Goal: Task Accomplishment & Management: Use online tool/utility

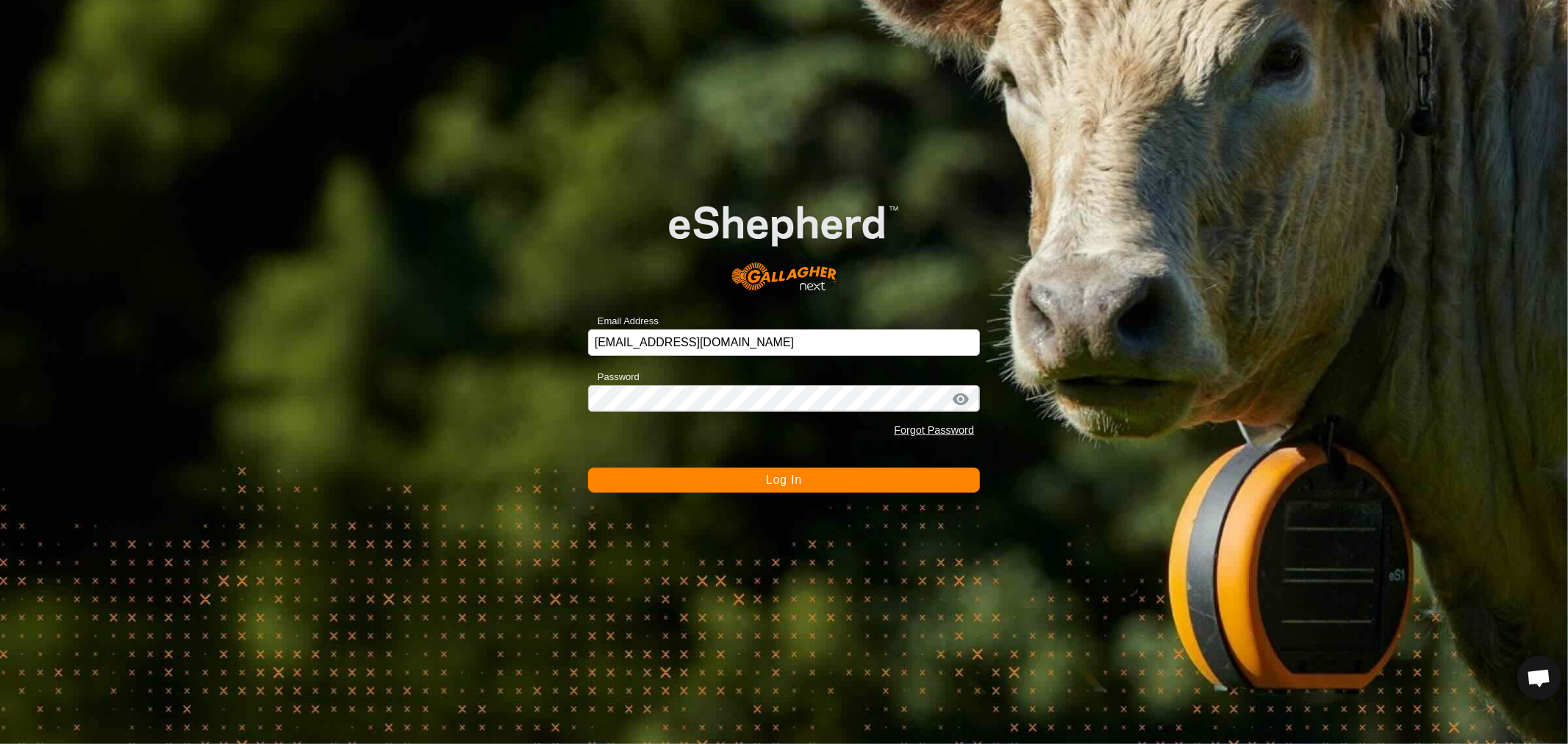
scroll to position [283, 0]
click at [794, 482] on span "Log In" at bounding box center [784, 479] width 36 height 13
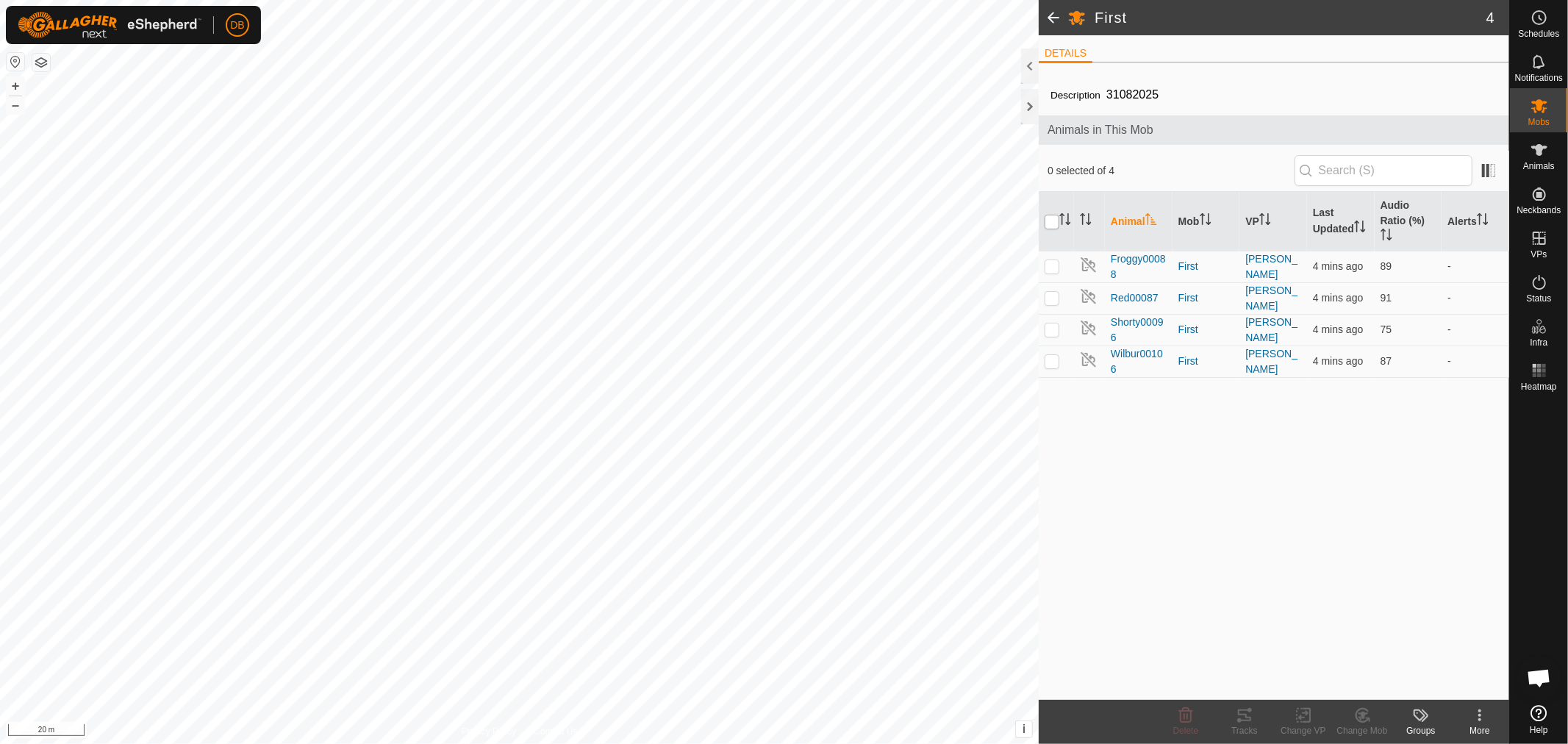
click at [1054, 219] on input "checkbox" at bounding box center [1051, 221] width 14 height 14
checkbox input "true"
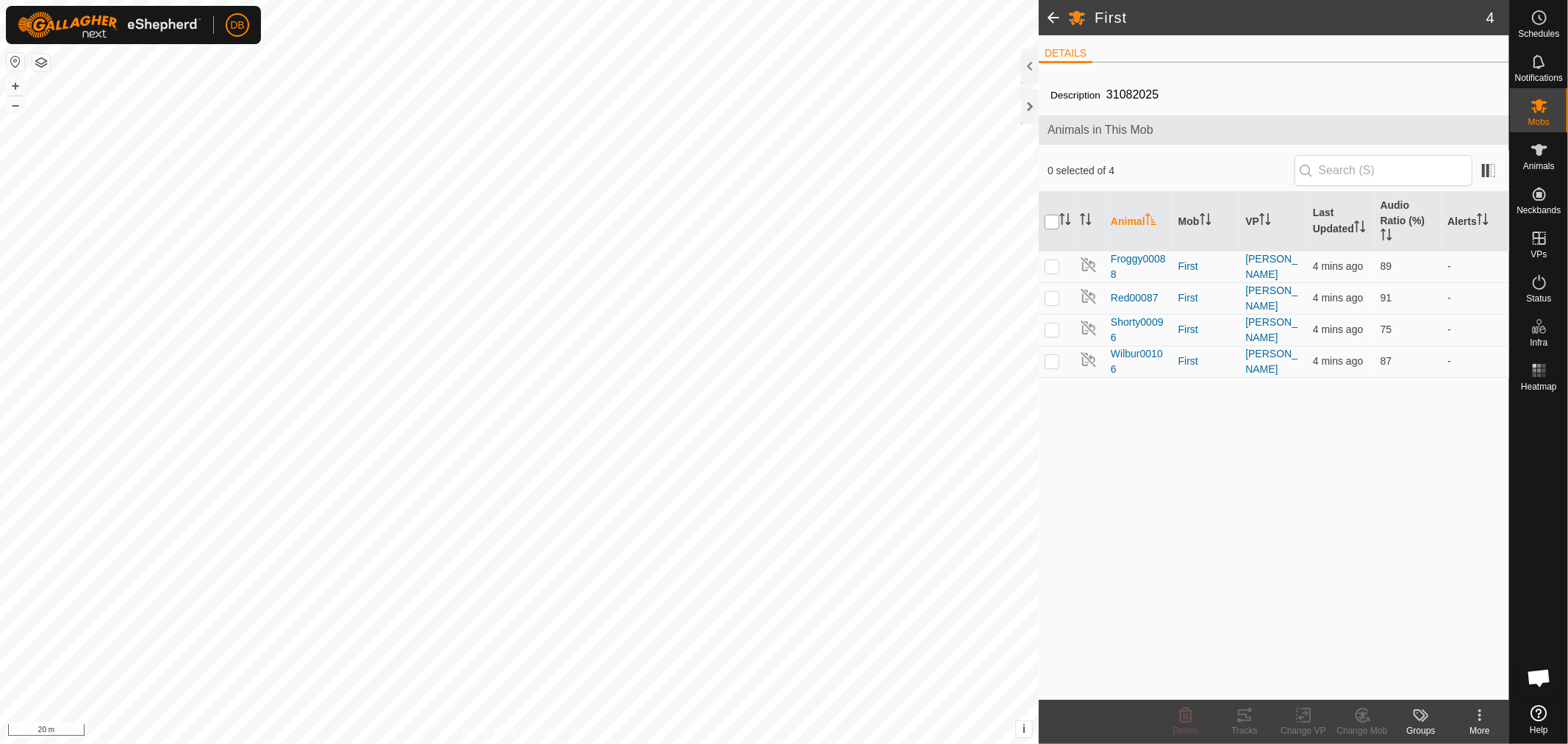
checkbox input "true"
click at [1243, 716] on icon at bounding box center [1244, 715] width 18 height 18
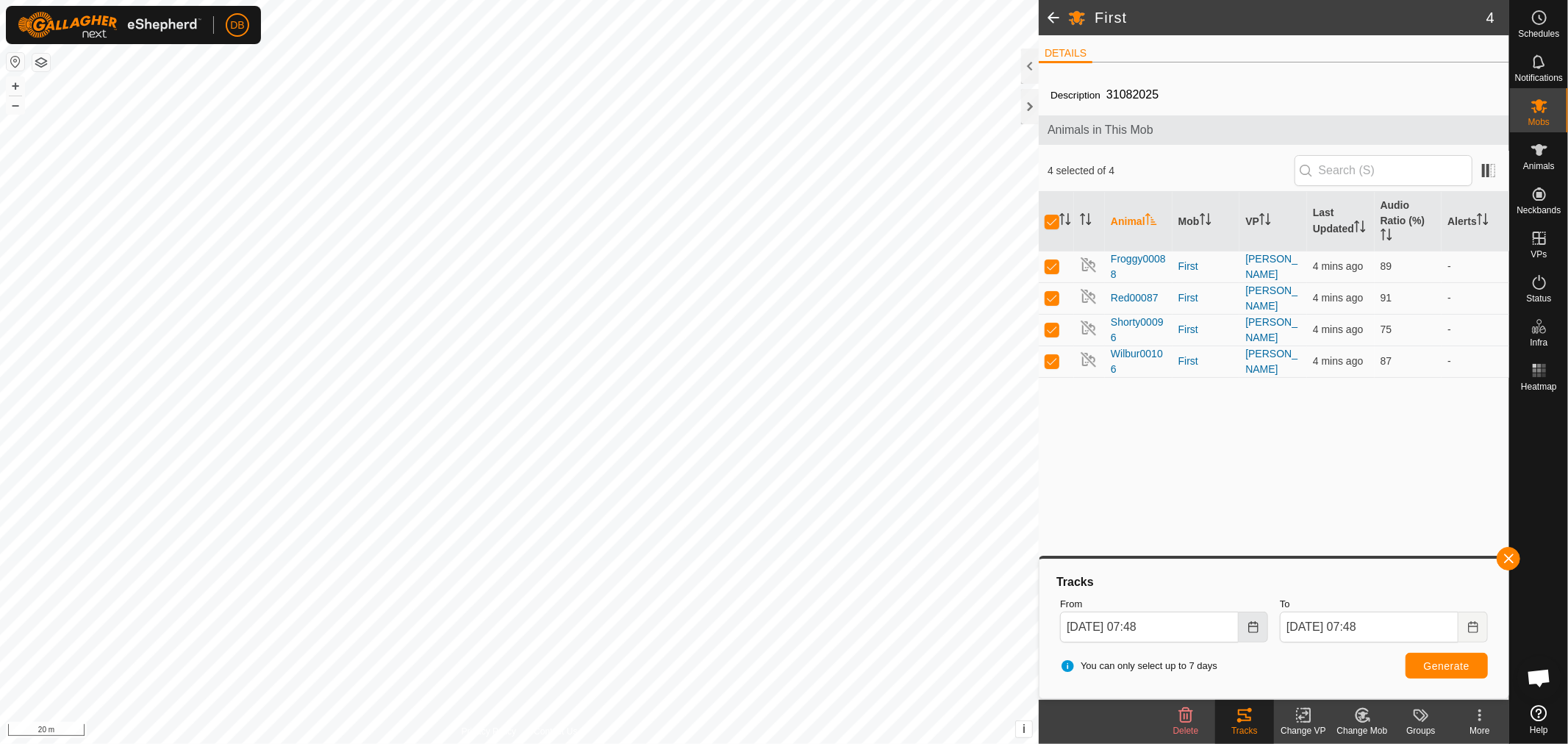
click at [1253, 628] on icon "Choose Date" at bounding box center [1253, 627] width 12 height 12
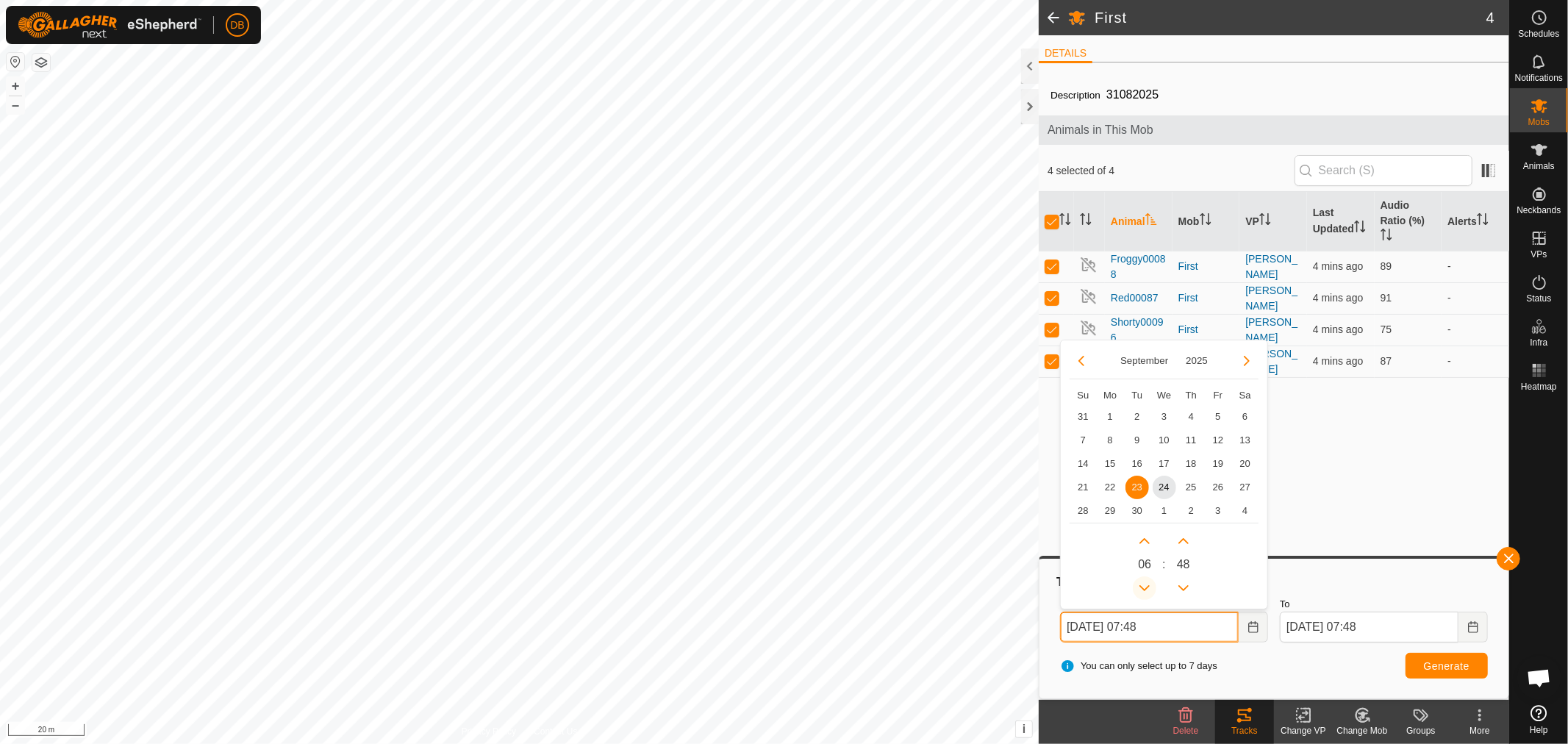
click at [1144, 588] on button "Previous Hour" at bounding box center [1145, 588] width 24 height 24
click at [1160, 482] on span "24" at bounding box center [1164, 487] width 24 height 24
type input "[DATE] 05:48"
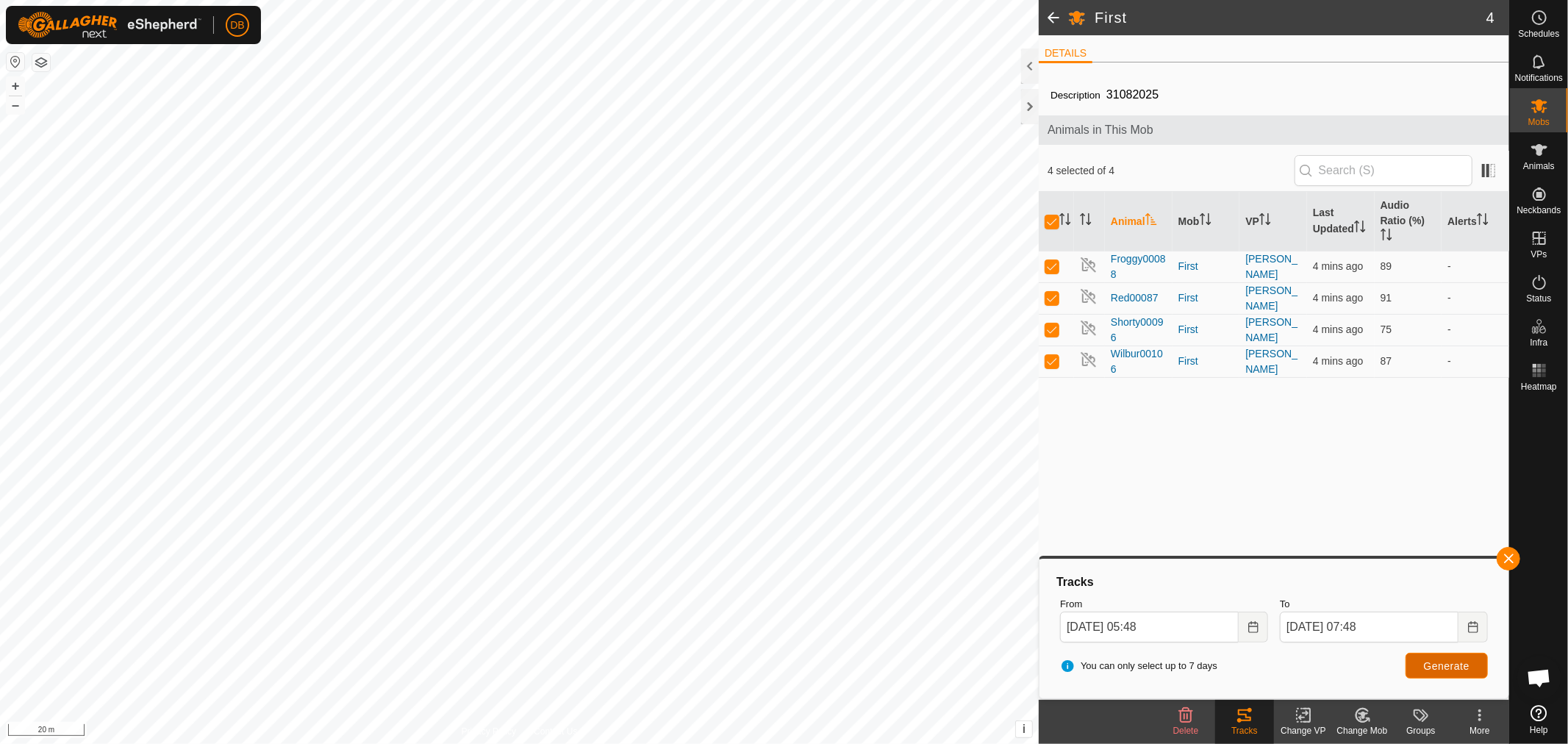
click at [1441, 665] on span "Generate" at bounding box center [1446, 666] width 45 height 12
click at [1046, 266] on p-checkbox at bounding box center [1051, 266] width 14 height 12
checkbox input "false"
click at [1049, 327] on p-checkbox at bounding box center [1051, 329] width 14 height 12
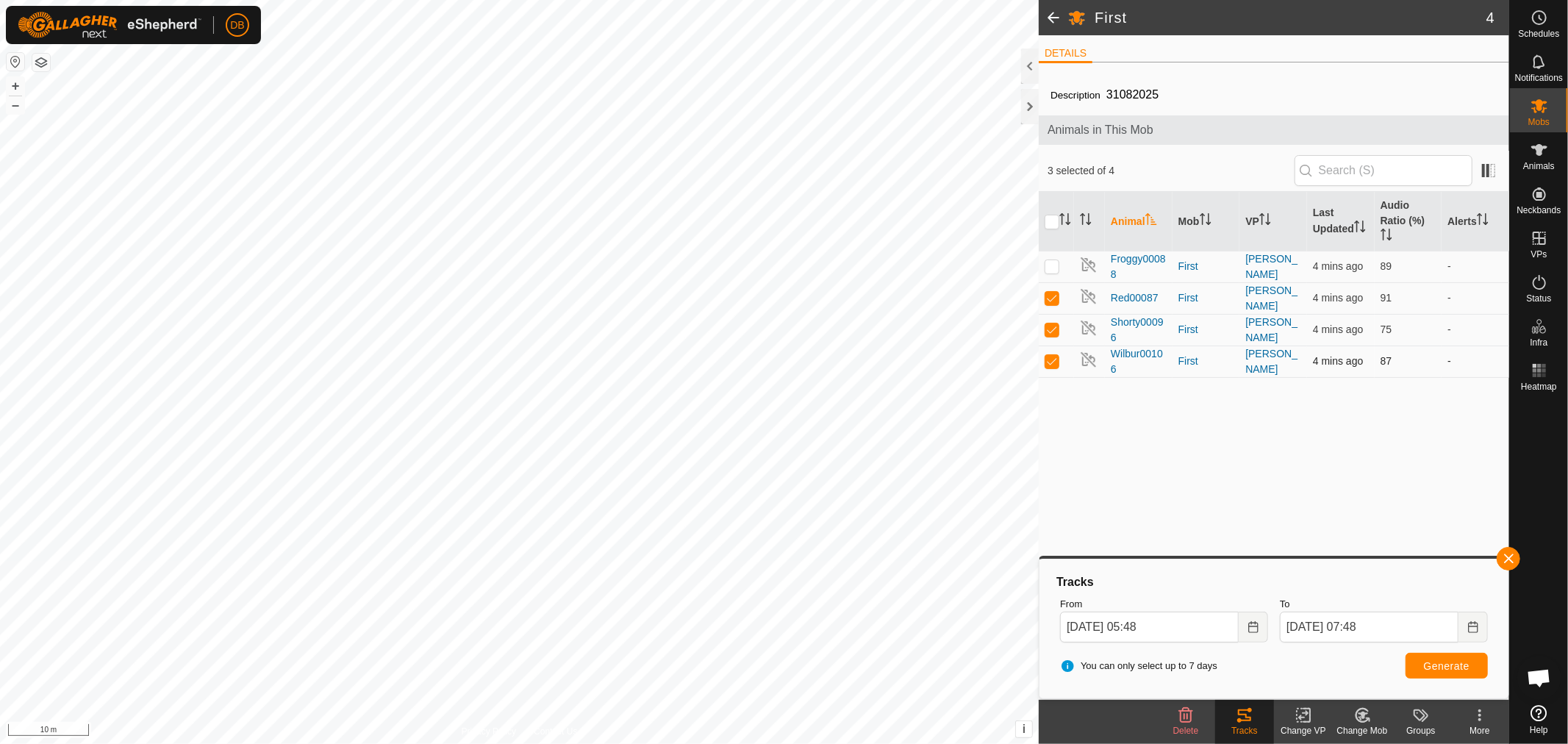
checkbox input "false"
drag, startPoint x: 1054, startPoint y: 357, endPoint x: 1045, endPoint y: 357, distance: 9.0
click at [1053, 357] on p-checkbox at bounding box center [1051, 361] width 14 height 12
checkbox input "false"
click at [1455, 662] on span "Generate" at bounding box center [1446, 666] width 45 height 12
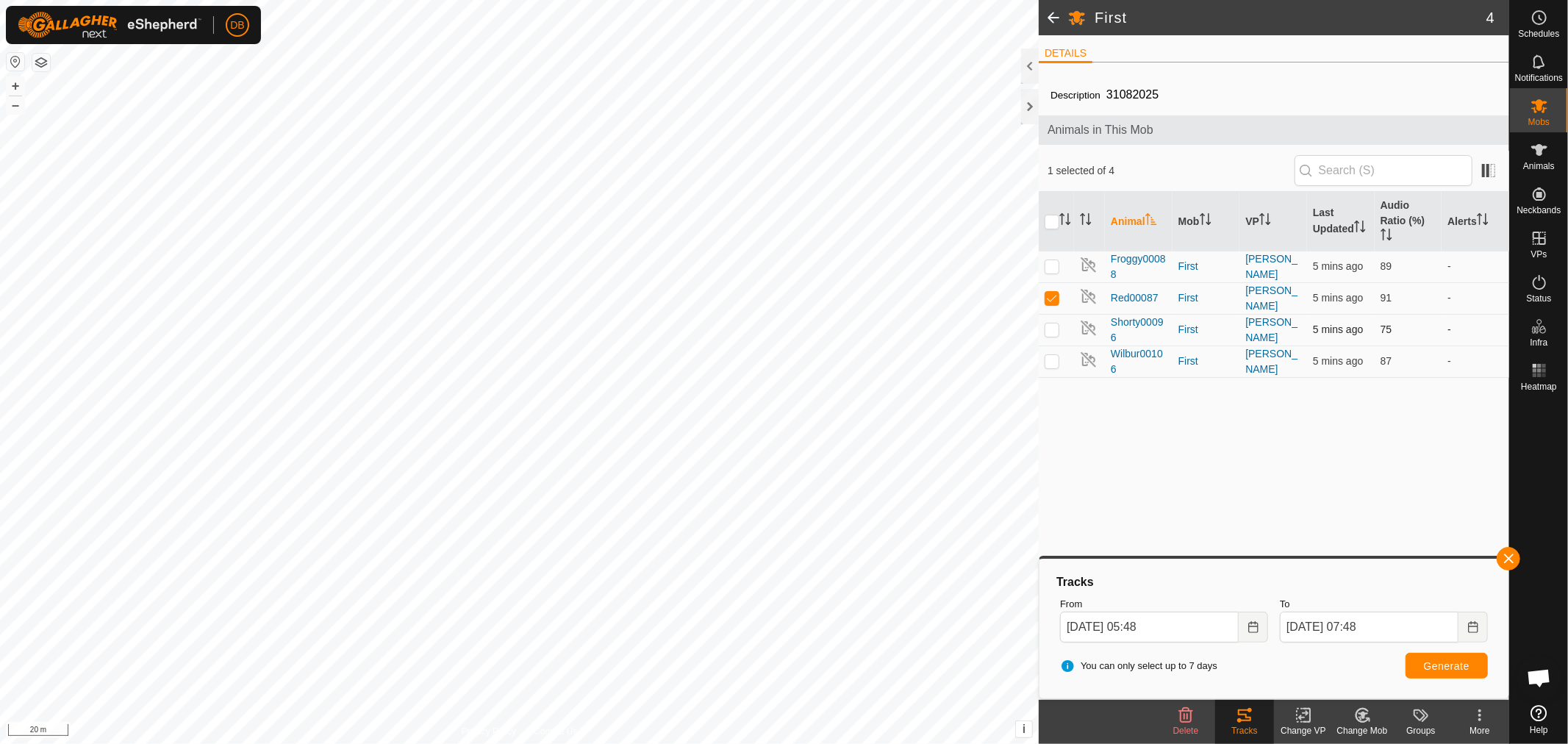
click at [1049, 325] on p-checkbox at bounding box center [1051, 329] width 14 height 12
checkbox input "true"
drag, startPoint x: 1051, startPoint y: 298, endPoint x: 1063, endPoint y: 303, distance: 13.0
click at [1055, 298] on p-checkbox at bounding box center [1051, 298] width 14 height 12
checkbox input "false"
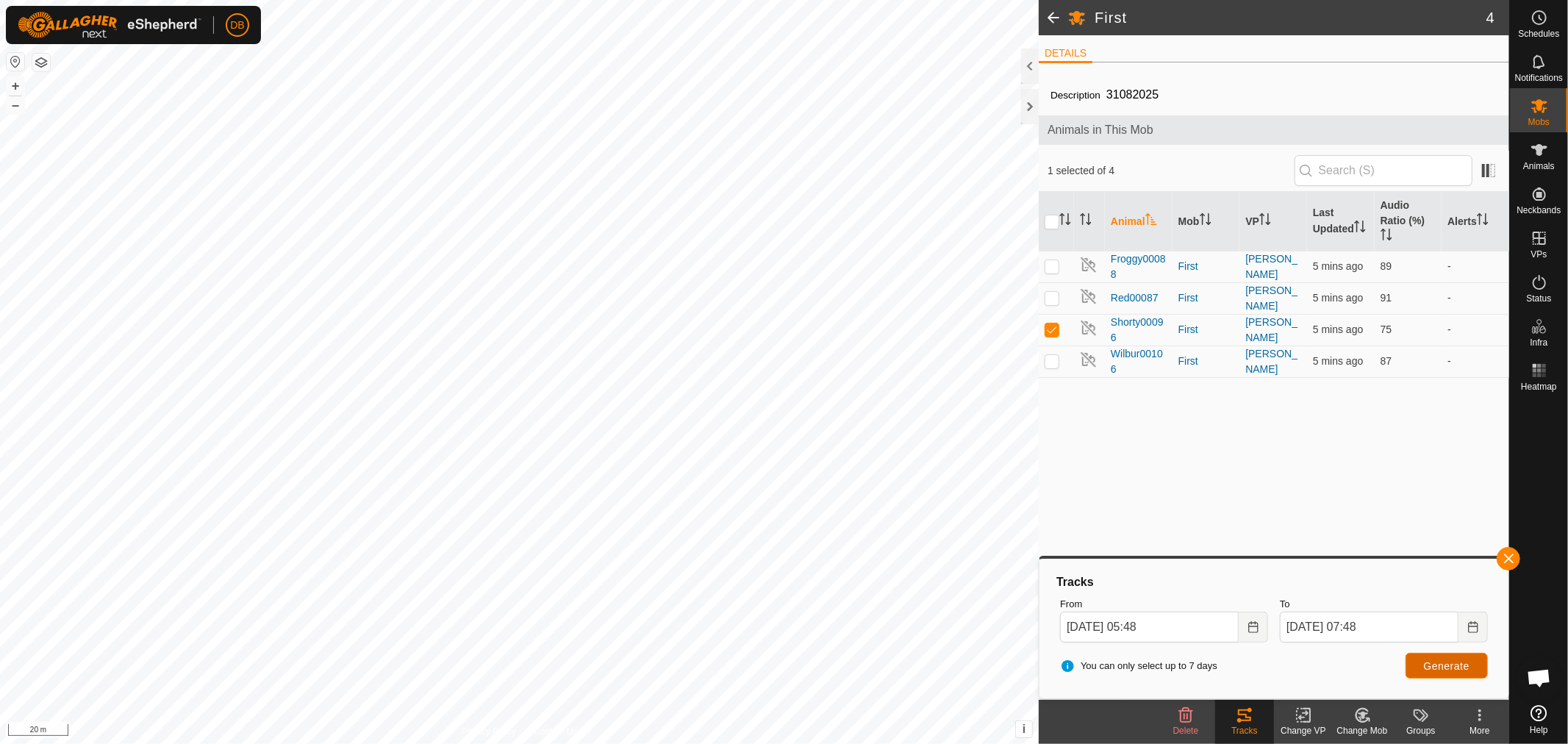
click at [1424, 662] on span "Generate" at bounding box center [1446, 666] width 45 height 12
click at [1049, 264] on p-checkbox at bounding box center [1051, 266] width 14 height 12
checkbox input "true"
click at [1048, 327] on p-checkbox at bounding box center [1051, 329] width 14 height 12
checkbox input "false"
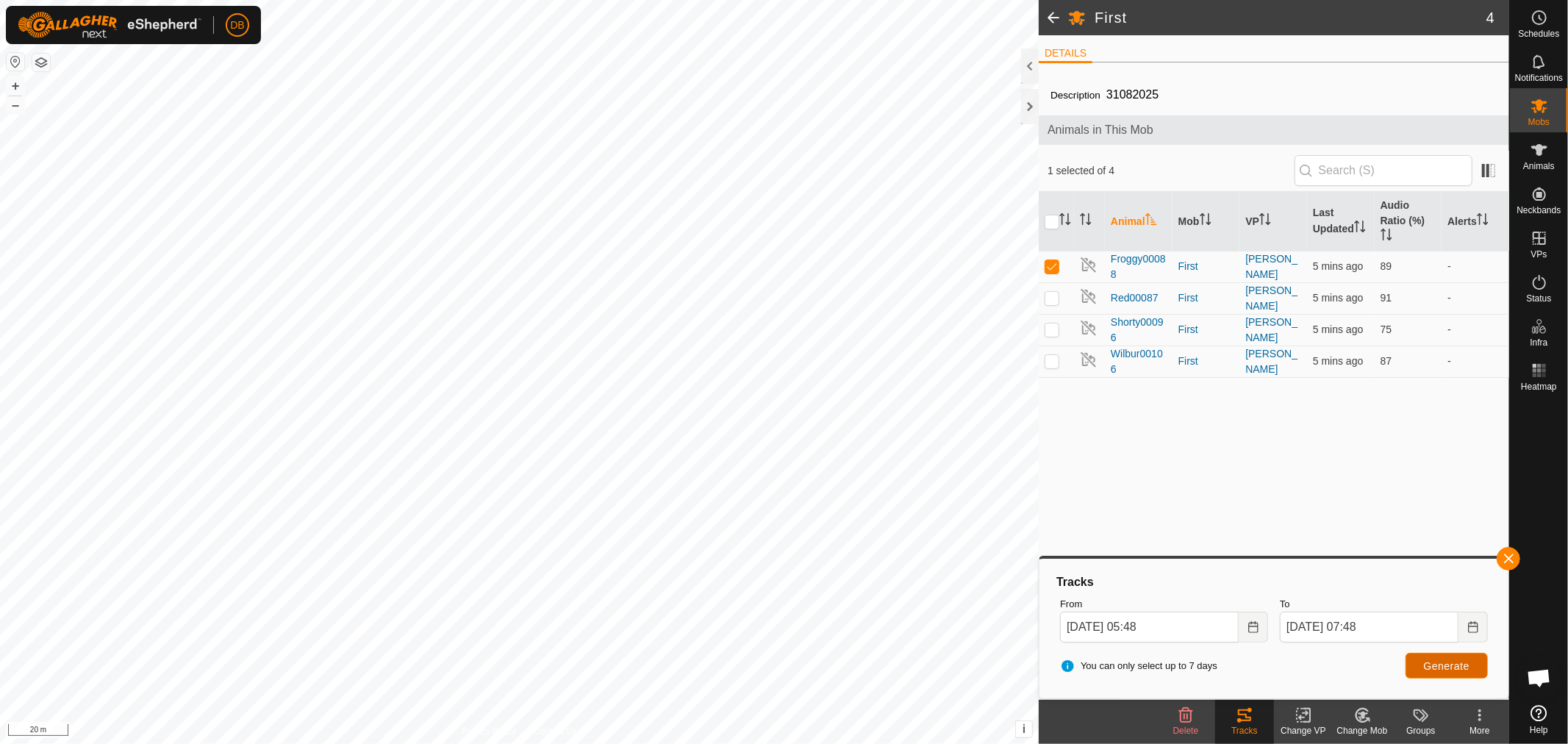
click at [1427, 671] on button "Generate" at bounding box center [1447, 665] width 82 height 26
click at [1247, 621] on icon "Choose Date" at bounding box center [1253, 627] width 12 height 12
click at [1313, 657] on div "You can only select up to 7 days Generate" at bounding box center [1273, 666] width 439 height 35
click at [1049, 359] on p-checkbox at bounding box center [1051, 361] width 14 height 12
checkbox input "true"
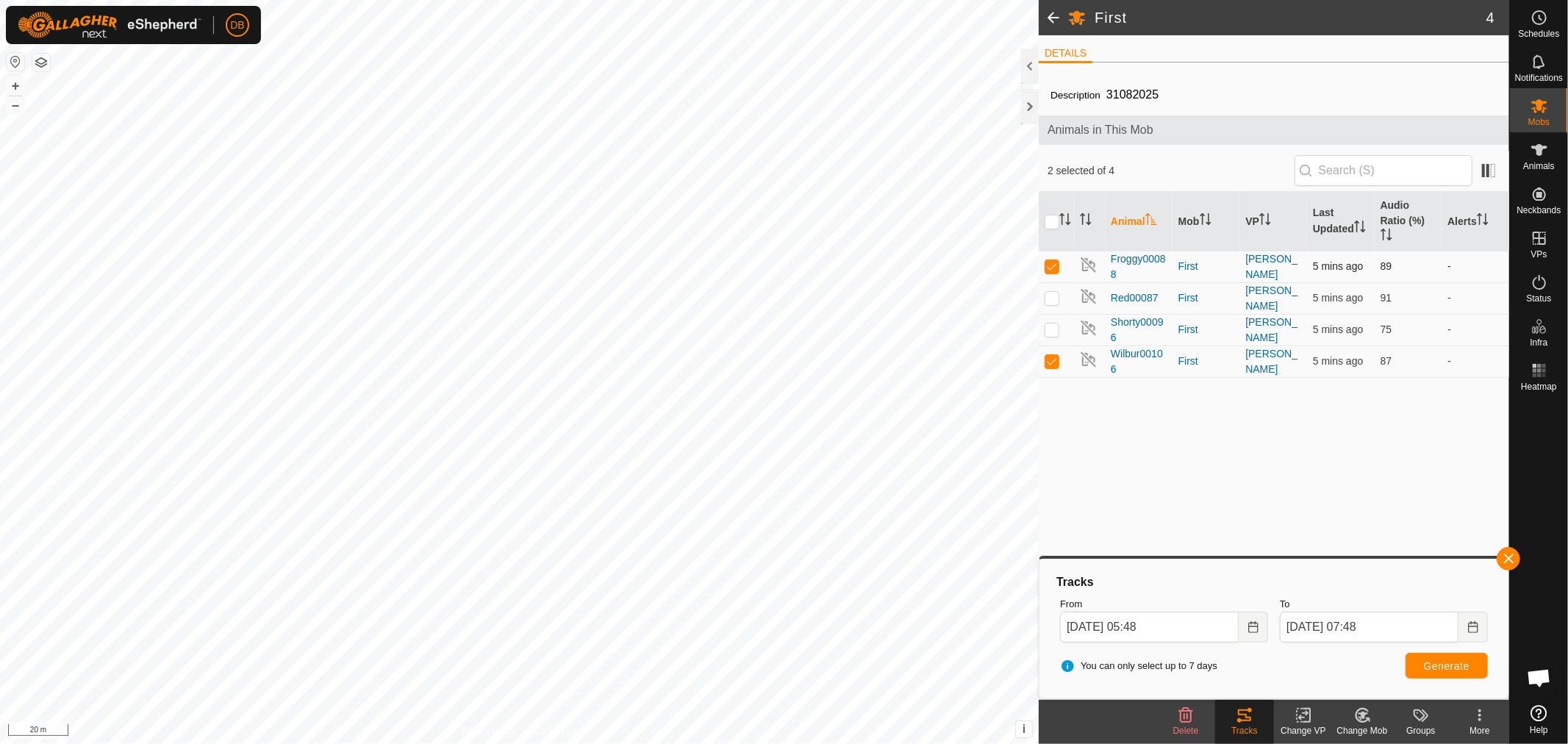
click at [1055, 267] on p-checkbox at bounding box center [1051, 266] width 14 height 12
checkbox input "false"
click at [1443, 663] on span "Generate" at bounding box center [1446, 666] width 45 height 12
drag, startPoint x: 1054, startPoint y: 298, endPoint x: 1089, endPoint y: 317, distance: 39.8
click at [1056, 298] on p-checkbox at bounding box center [1051, 298] width 14 height 12
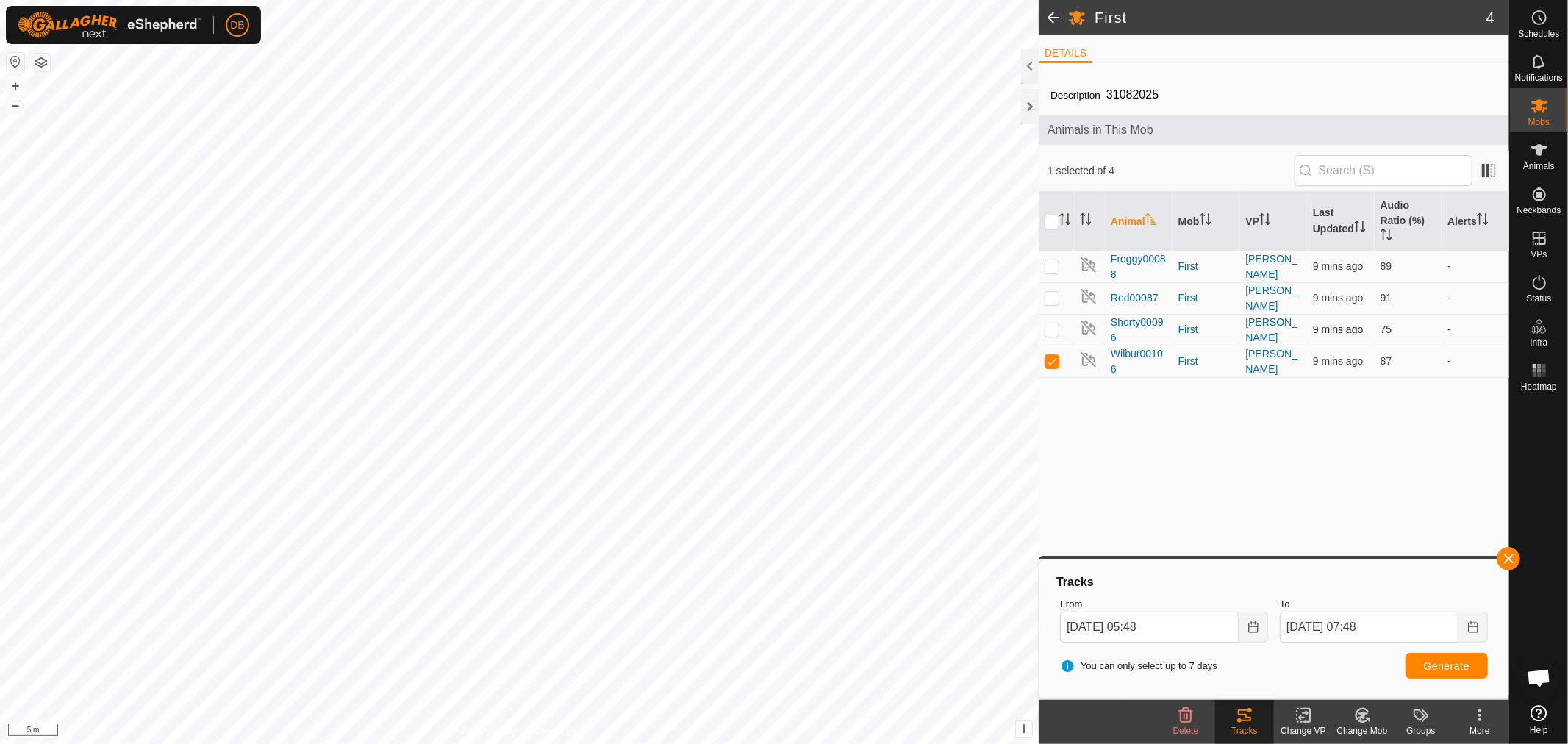
checkbox input "true"
drag, startPoint x: 1052, startPoint y: 362, endPoint x: 1156, endPoint y: 429, distance: 123.7
click at [1053, 362] on p-checkbox at bounding box center [1051, 361] width 14 height 12
checkbox input "false"
click at [1474, 624] on icon "Choose Date" at bounding box center [1473, 627] width 12 height 12
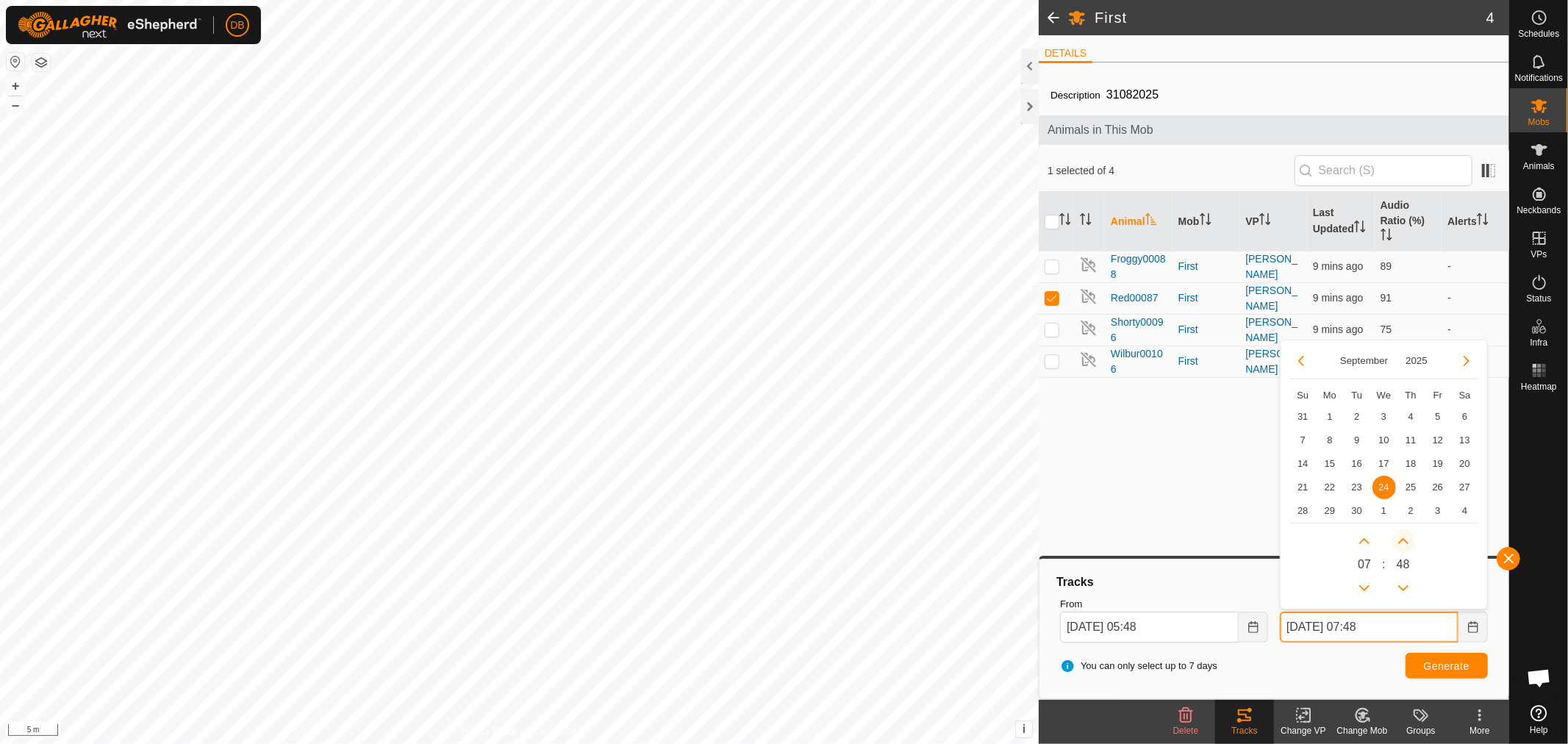
click at [1405, 539] on button "Next Minute" at bounding box center [1403, 541] width 24 height 24
click at [1405, 538] on button "Next Minute" at bounding box center [1403, 541] width 24 height 24
click at [1405, 538] on icon "Next Minute" at bounding box center [1403, 541] width 12 height 12
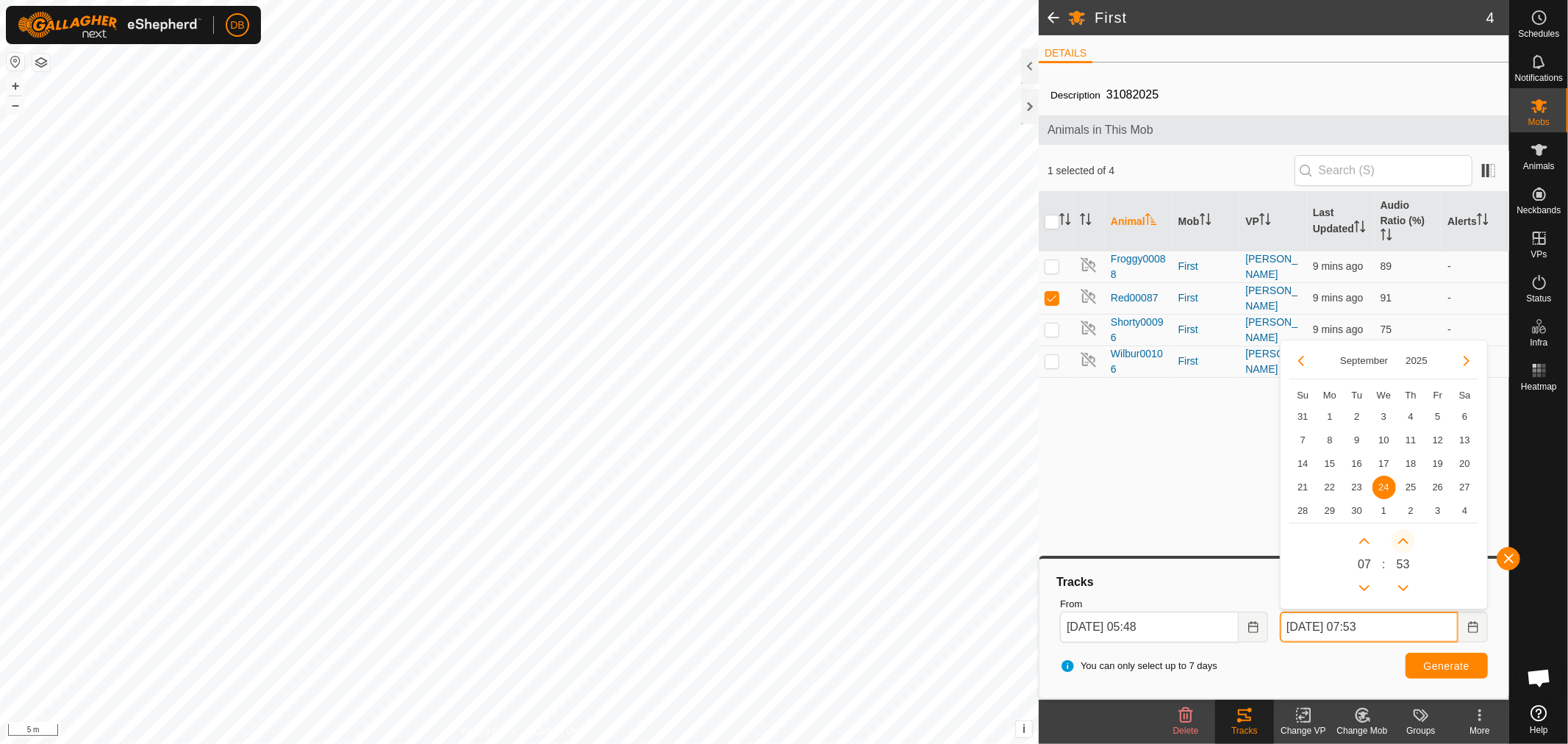
click at [1405, 538] on icon "Next Minute" at bounding box center [1403, 541] width 12 height 12
click at [1405, 538] on button "Next Minute" at bounding box center [1403, 541] width 24 height 24
type input "[DATE] 07:57"
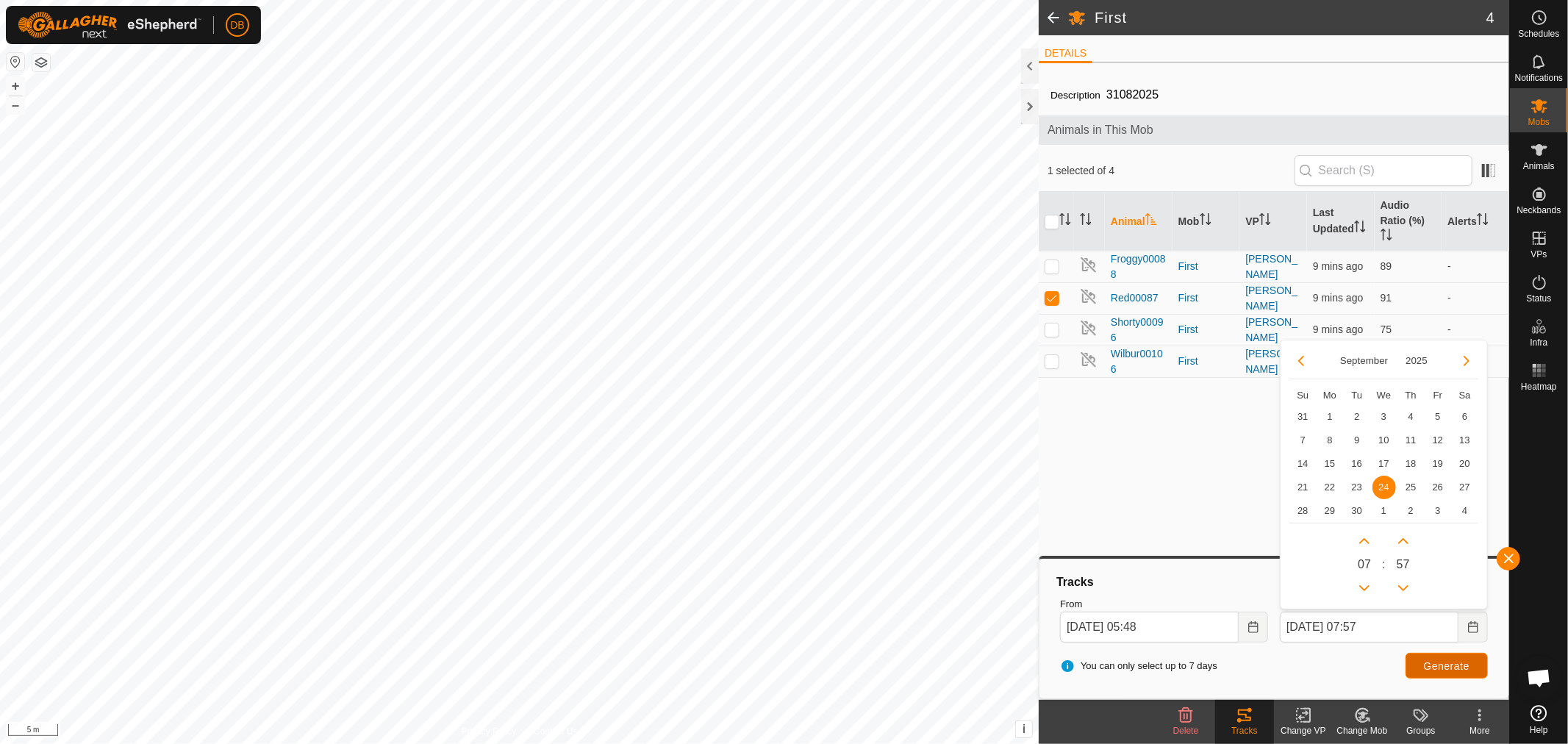
click at [1441, 663] on span "Generate" at bounding box center [1446, 666] width 45 height 12
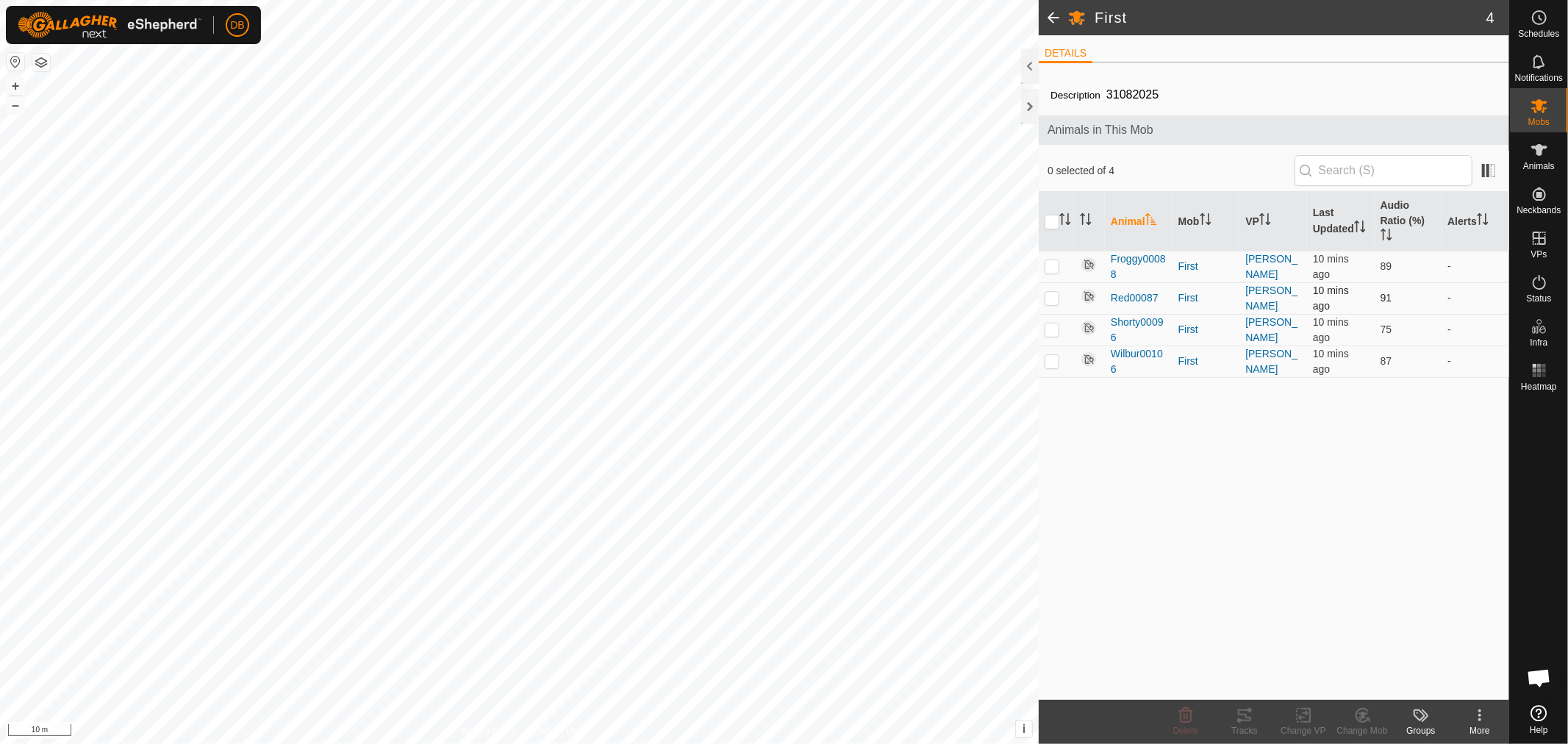
scroll to position [283, 0]
drag, startPoint x: 1051, startPoint y: 302, endPoint x: 1061, endPoint y: 313, distance: 14.9
click at [1051, 302] on p-checkbox at bounding box center [1051, 298] width 14 height 12
checkbox input "true"
click at [1235, 713] on tracks-svg-icon at bounding box center [1244, 715] width 59 height 18
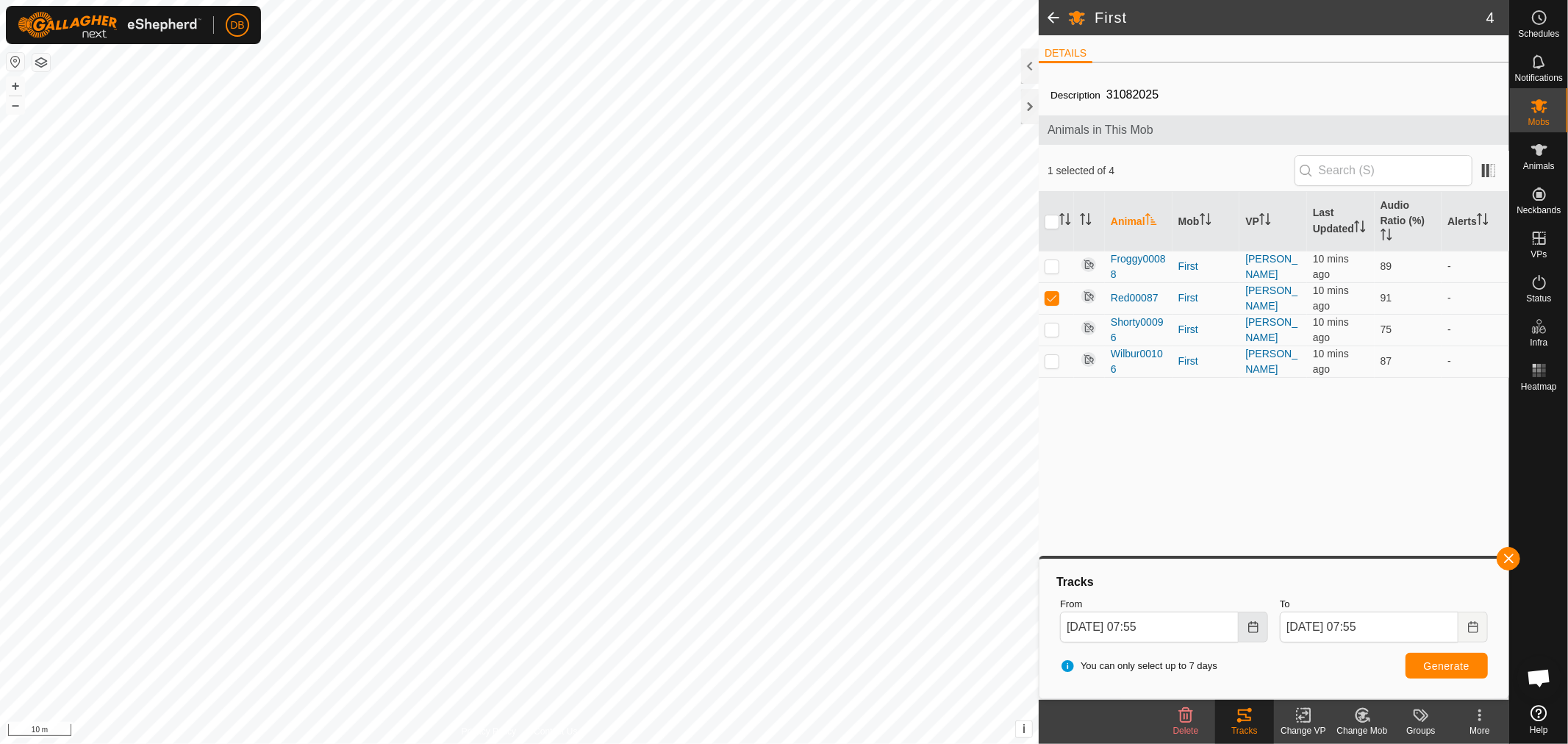
click at [1255, 630] on icon "Choose Date" at bounding box center [1252, 627] width 9 height 12
click at [1166, 487] on span "24" at bounding box center [1164, 487] width 24 height 24
click at [1255, 629] on icon "Choose Date" at bounding box center [1253, 627] width 12 height 12
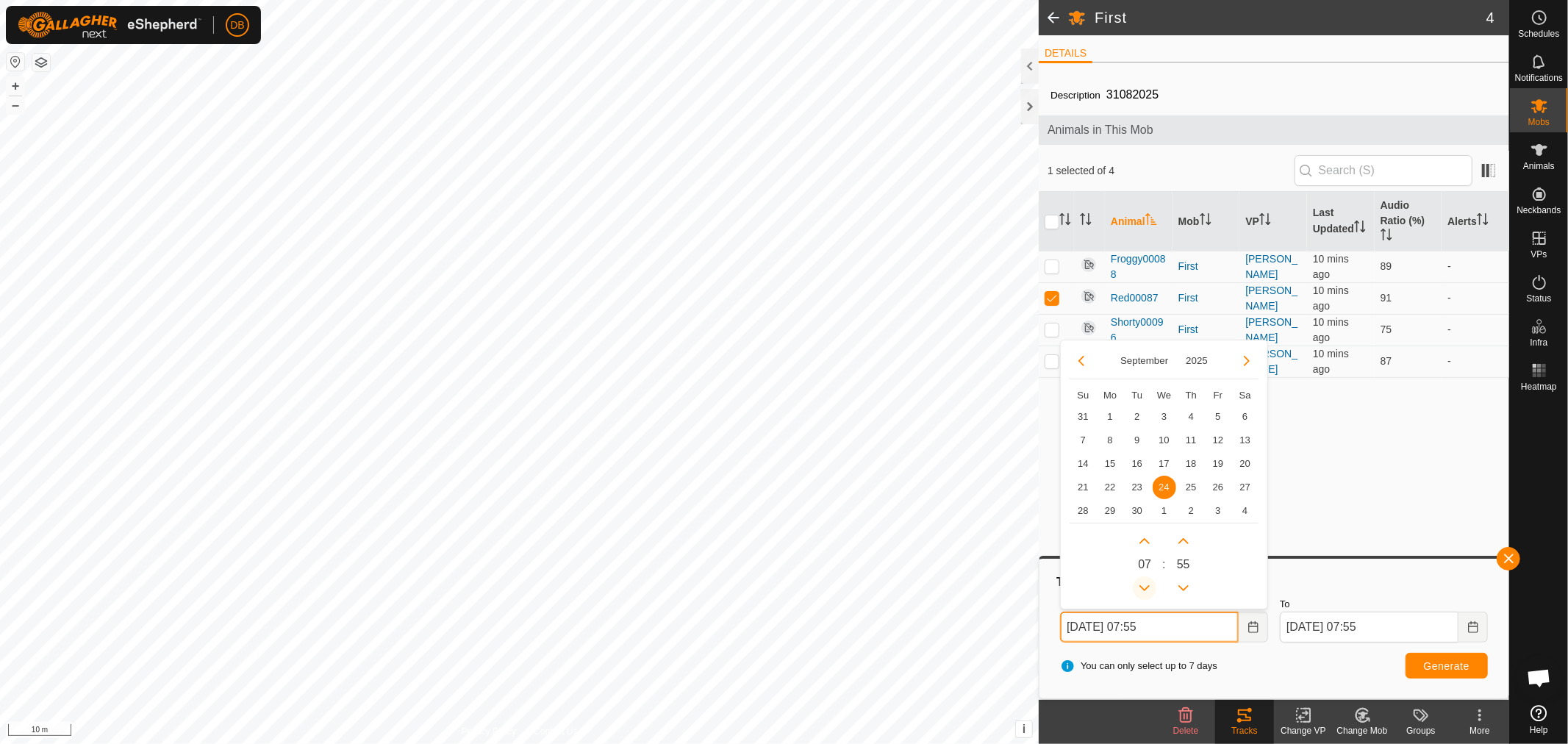
click at [1143, 583] on button "Previous Hour" at bounding box center [1145, 588] width 24 height 24
type input "24 Sep, 2025 06:55"
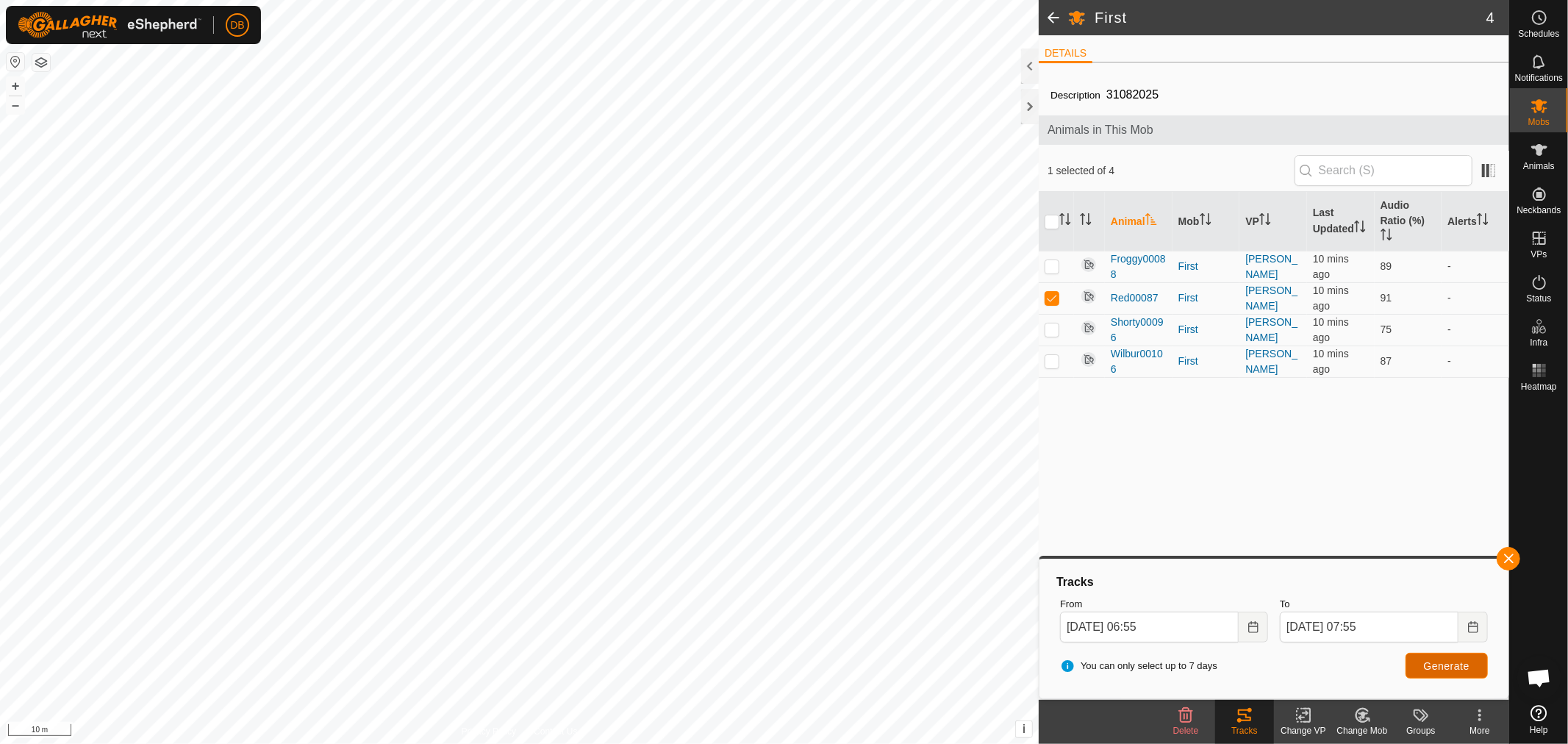
click at [1452, 669] on span "Generate" at bounding box center [1446, 666] width 45 height 12
